Goal: Information Seeking & Learning: Learn about a topic

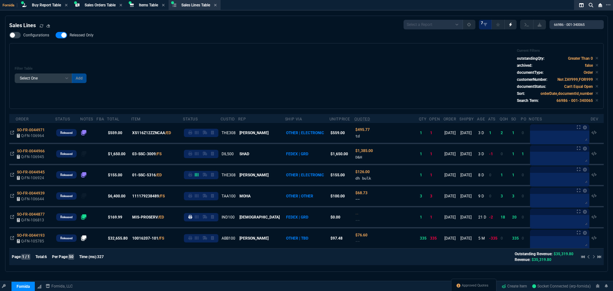
select select "9: OCAM"
select select
click at [42, 1] on section "Buy Report Table Buy Report" at bounding box center [45, 5] width 53 height 11
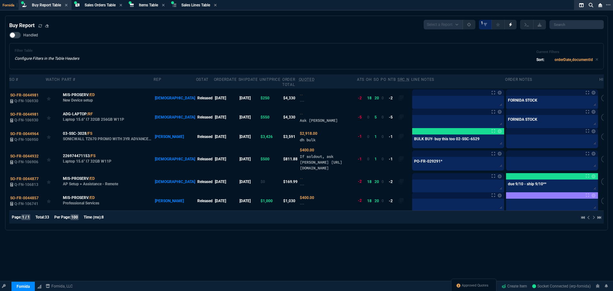
click at [213, 39] on div "Handled Filter Table Configure Filters in the Table Headers Current Filters Sor…" at bounding box center [306, 50] width 595 height 37
click at [215, 46] on div "Filter Table Configure Filters in the Table Headers Current Filters Sort: order…" at bounding box center [306, 56] width 595 height 26
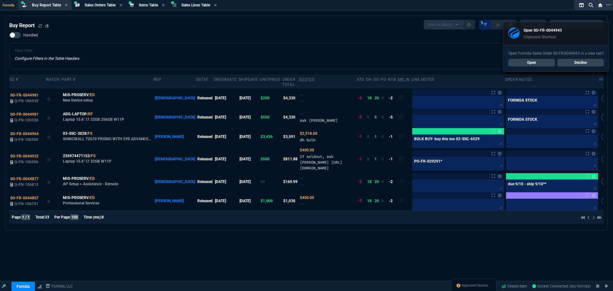
click at [521, 62] on link "Open" at bounding box center [532, 63] width 47 height 8
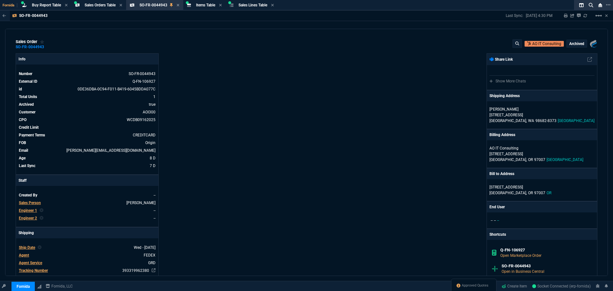
scroll to position [184, 0]
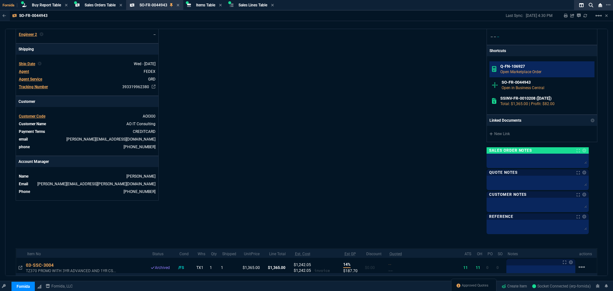
click at [536, 67] on h6 "Q-FN-106927" at bounding box center [547, 66] width 92 height 5
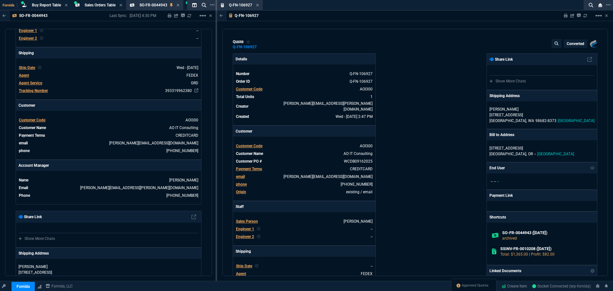
type input "14"
type input "188"
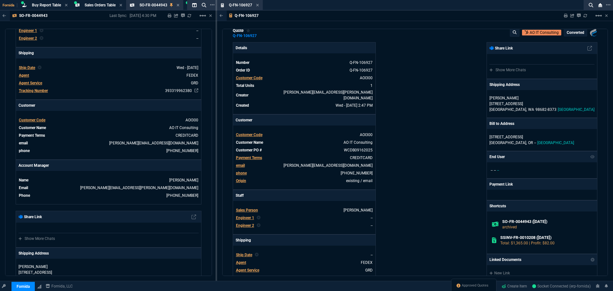
type input "1908.52"
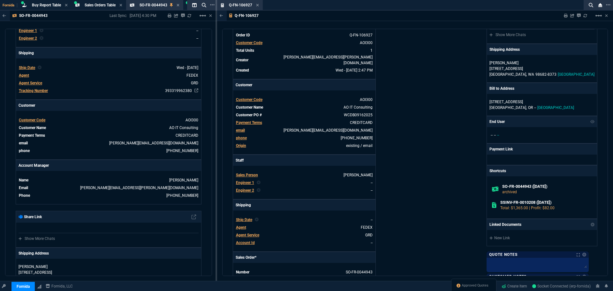
scroll to position [104, 0]
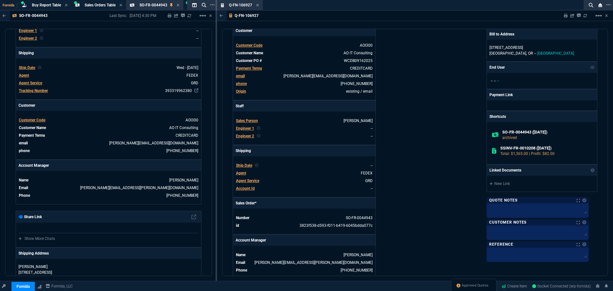
type input "28"
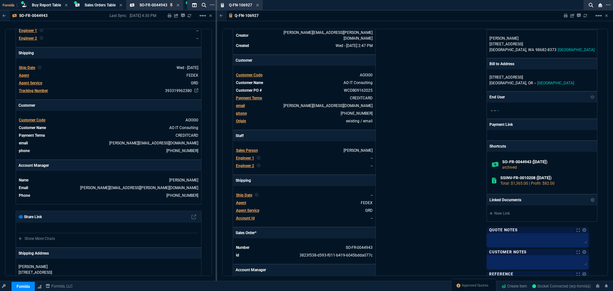
scroll to position [16, 0]
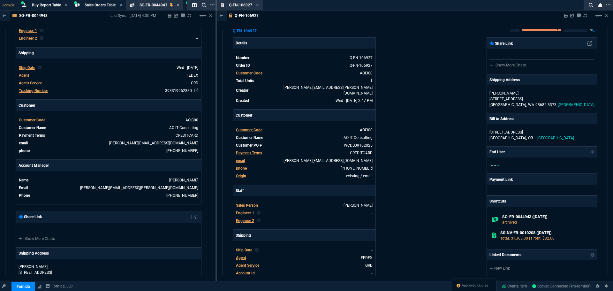
click at [459, 145] on div "Fornida, LLC [STREET_ADDRESS] Share Link Show More Chats Shipping Address [PERS…" at bounding box center [506, 200] width 182 height 326
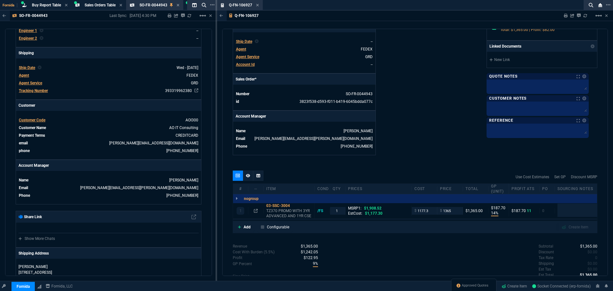
scroll to position [232, 0]
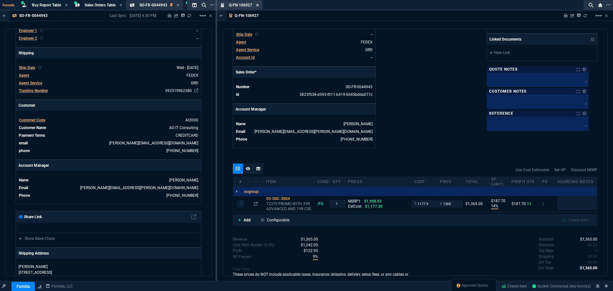
click at [258, 6] on icon at bounding box center [257, 5] width 3 height 4
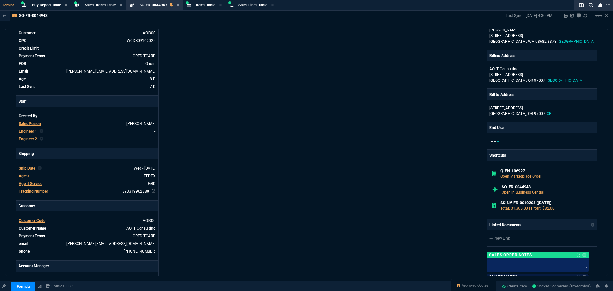
scroll to position [0, 0]
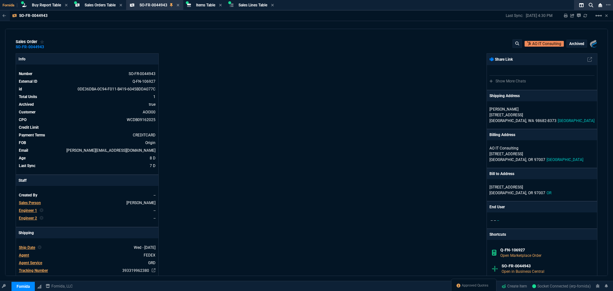
click at [106, 42] on div "sales order SO-FR-0044943 AO IT Consulting Archived Fornida, LLC [STREET_ADDRES…" at bounding box center [307, 44] width 582 height 10
click at [47, 49] on icon at bounding box center [49, 47] width 4 height 4
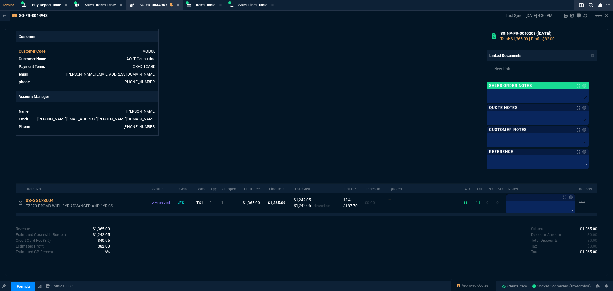
scroll to position [249, 0]
click at [206, 26] on div "SO-FR-0044943 Last Sync: [DATE] 4:30 PM Sharing SO-FR-0044943 Link Dev Link Sha…" at bounding box center [306, 159] width 613 height 296
click at [209, 4] on span "Items Table" at bounding box center [205, 5] width 19 height 4
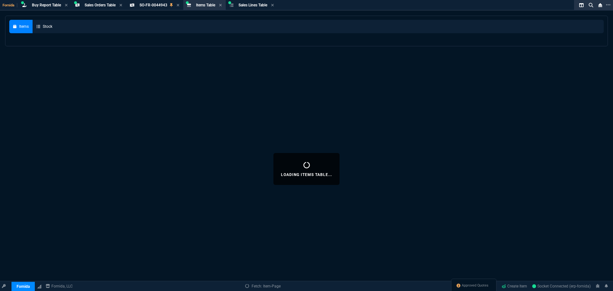
select select
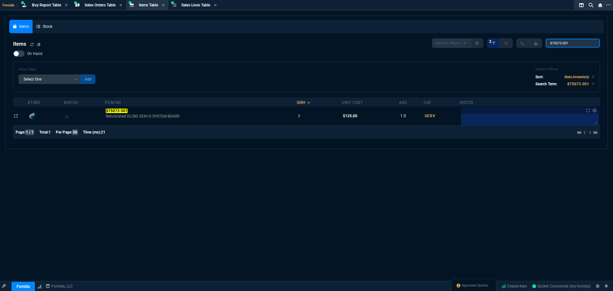
click at [569, 44] on input "875073-001" at bounding box center [573, 43] width 54 height 9
paste input "45295026 FS/ABT"
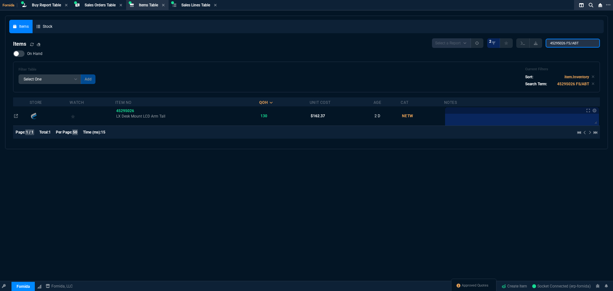
type input "45295026 FS/ABT"
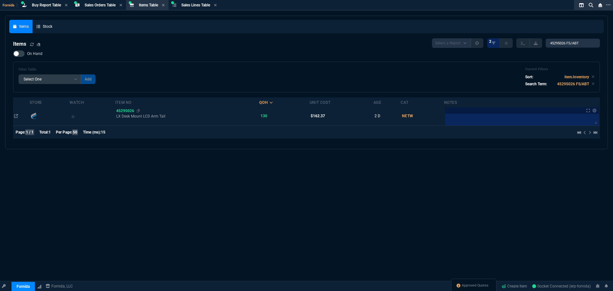
click at [124, 111] on span "45295026" at bounding box center [125, 111] width 18 height 4
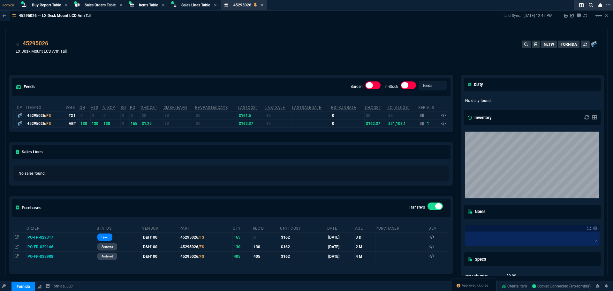
click at [162, 53] on div "45295026 LX Desk Mount LCD Arm Tall NETW FORNIDA" at bounding box center [307, 50] width 582 height 23
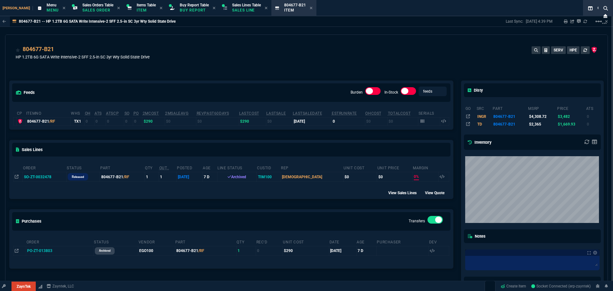
select select "9: OCAM"
click at [310, 7] on icon at bounding box center [311, 8] width 3 height 3
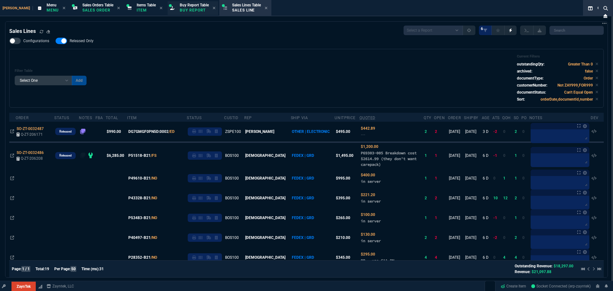
click at [180, 8] on p "Buy Report" at bounding box center [194, 10] width 29 height 5
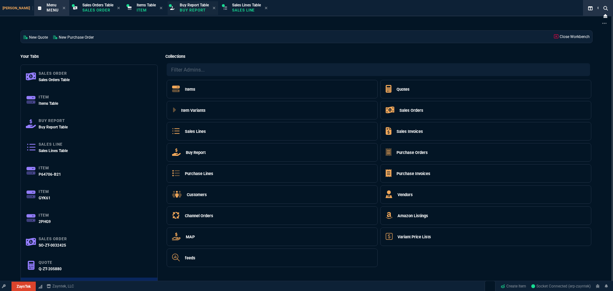
click at [183, 12] on p "Buy Report" at bounding box center [194, 10] width 29 height 5
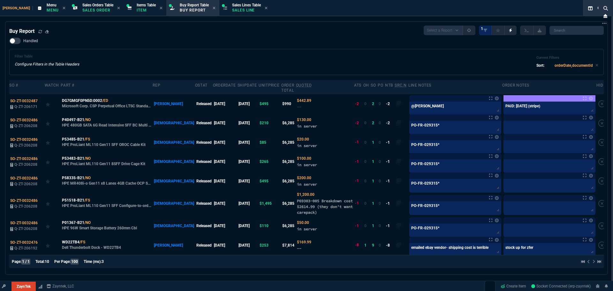
click at [86, 48] on div "Handled Filter Table Configure Filters in the Table Headers Current Filters Sor…" at bounding box center [306, 56] width 595 height 37
